Goal: Check status: Check status

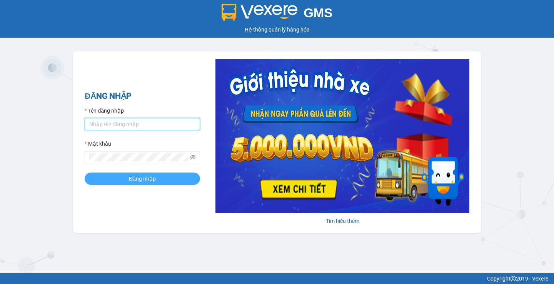
type input "phuoclongbaga.tuanhung"
click at [156, 178] on button "Đăng nhập" at bounding box center [142, 179] width 115 height 12
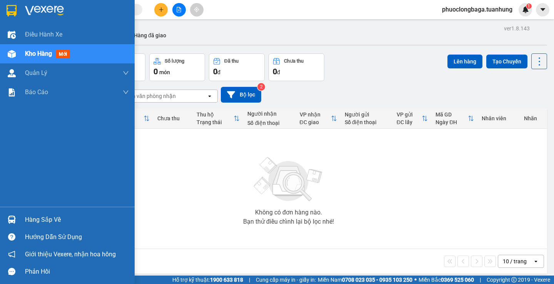
click at [46, 219] on div "Hàng sắp về" at bounding box center [77, 220] width 104 height 12
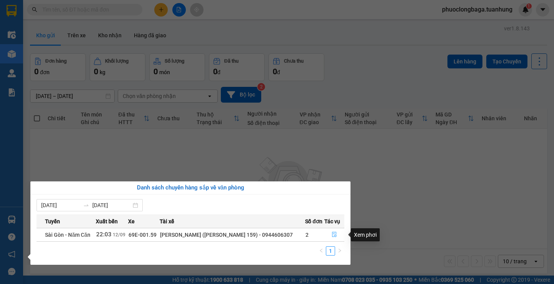
click at [334, 233] on icon "file-done" at bounding box center [334, 234] width 5 height 5
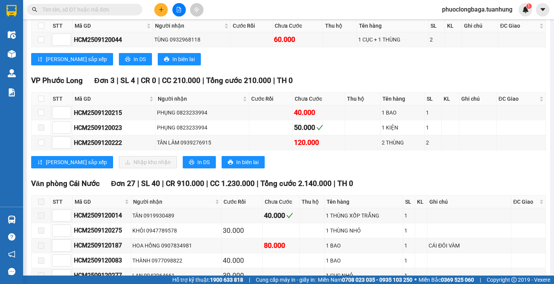
scroll to position [4496, 0]
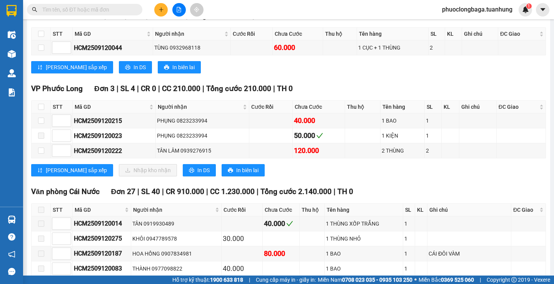
click at [112, 7] on input "text" at bounding box center [87, 9] width 91 height 8
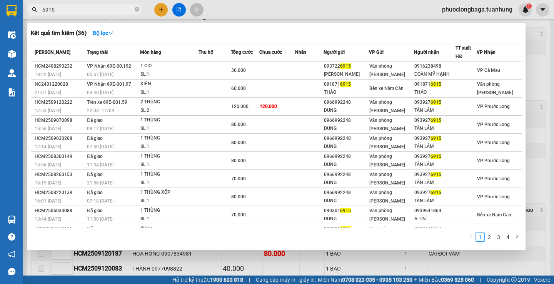
click at [534, 71] on div at bounding box center [277, 142] width 554 height 284
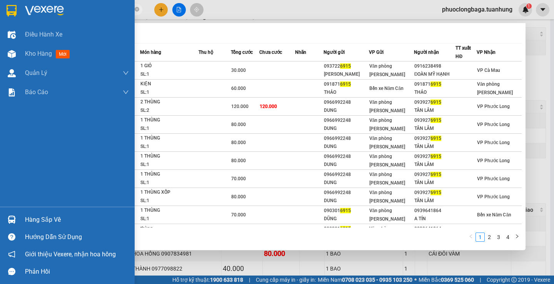
drag, startPoint x: 108, startPoint y: 8, endPoint x: 2, endPoint y: 8, distance: 106.2
click at [2, 8] on section "Kết quả tìm kiếm ( 36 ) Bộ lọc Mã ĐH Trạng thái Món hàng Thu hộ Tổng cước Chưa …" at bounding box center [277, 142] width 554 height 284
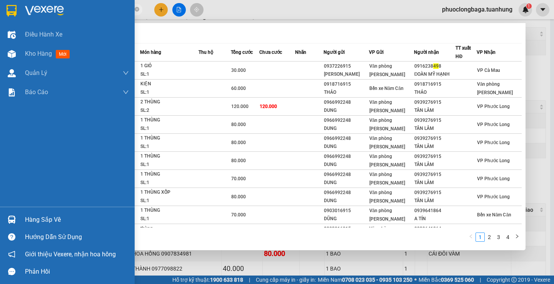
type input "4"
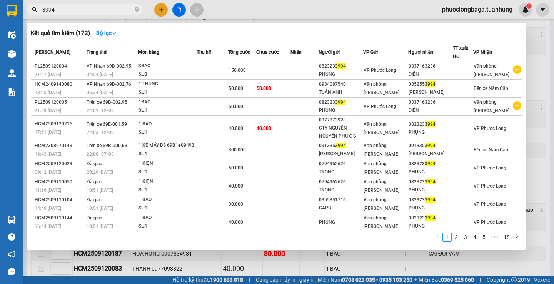
type input "3994"
click at [537, 80] on div at bounding box center [277, 142] width 554 height 284
